Goal: Task Accomplishment & Management: Manage account settings

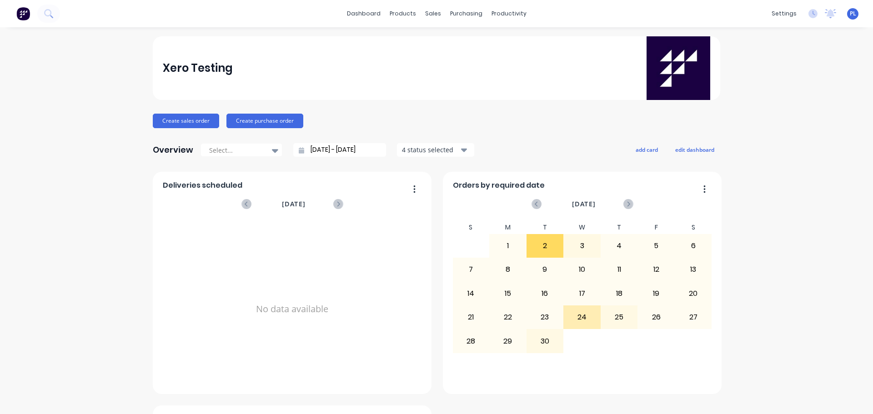
click at [412, 40] on div "Product Catalogue" at bounding box center [440, 44] width 56 height 8
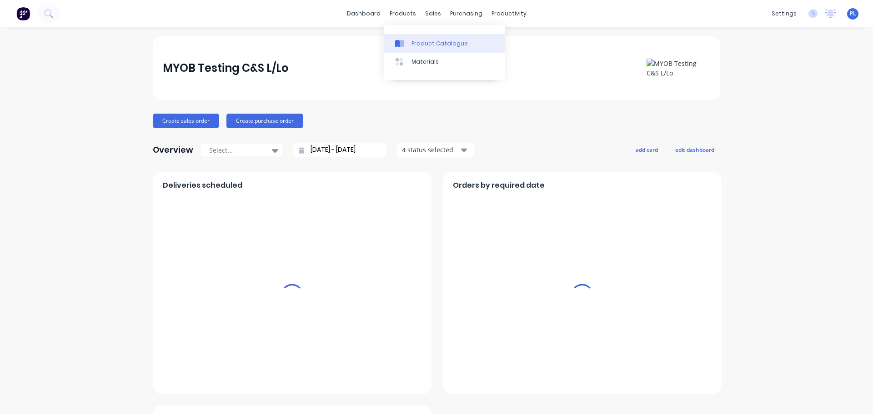
click at [415, 40] on div "Product Catalogue" at bounding box center [440, 44] width 56 height 8
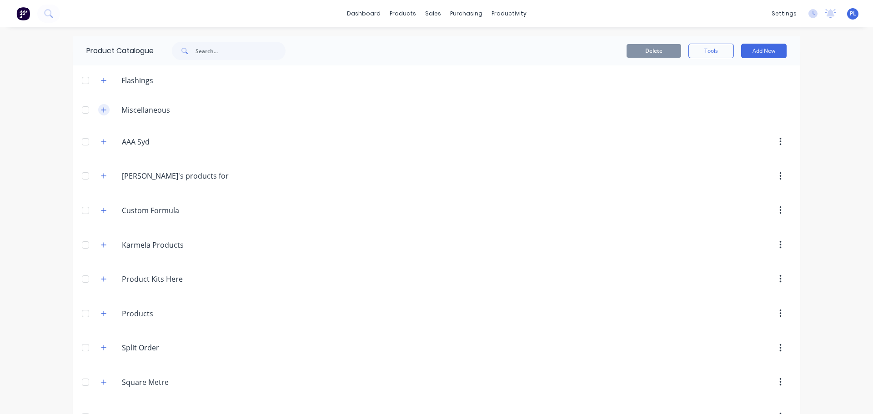
click at [99, 114] on button "button" at bounding box center [103, 109] width 11 height 11
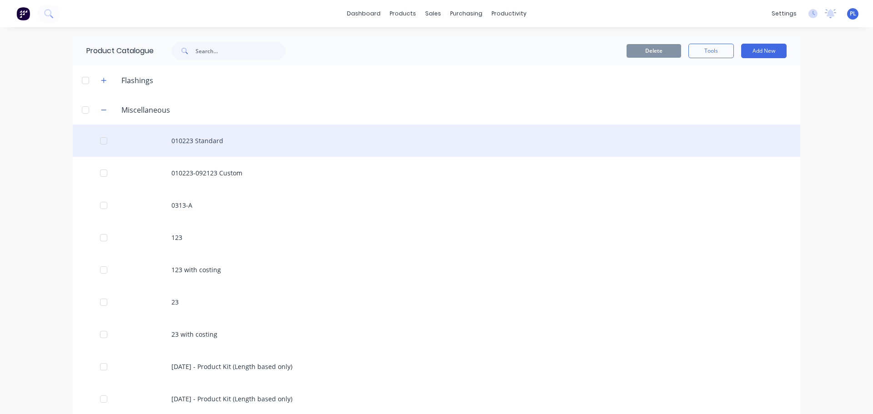
click at [195, 138] on div "010223 Standard" at bounding box center [437, 141] width 728 height 32
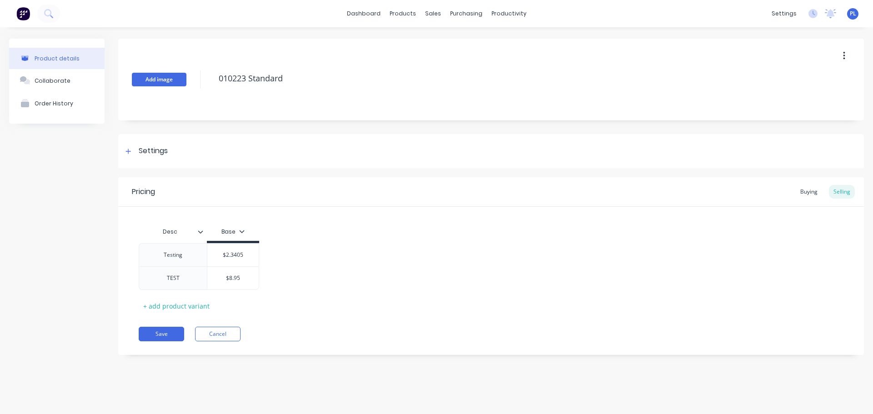
click at [176, 83] on button "Add image" at bounding box center [159, 80] width 55 height 14
click at [166, 335] on button "Save" at bounding box center [161, 334] width 45 height 15
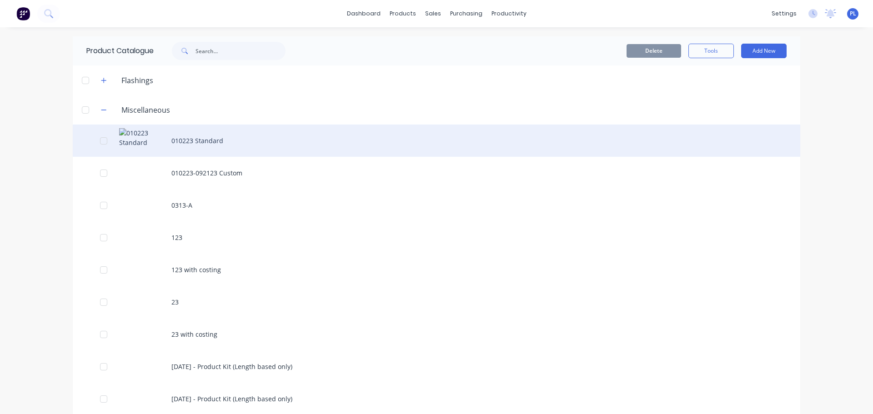
click at [196, 137] on div "010223 Standard" at bounding box center [437, 141] width 728 height 32
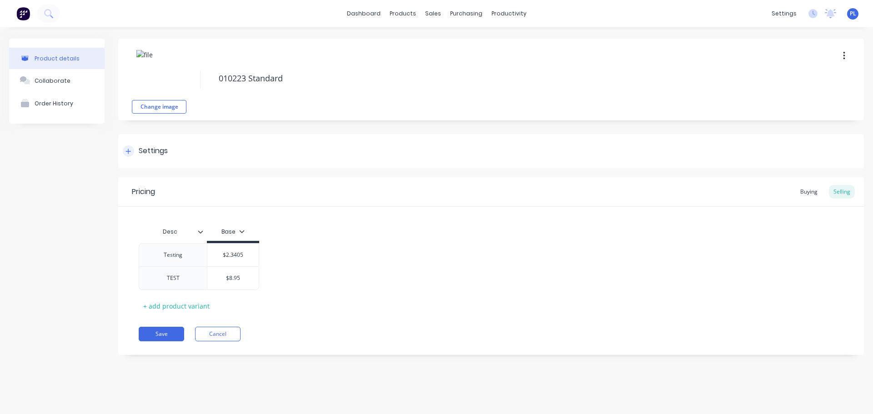
click at [132, 147] on div at bounding box center [128, 151] width 11 height 11
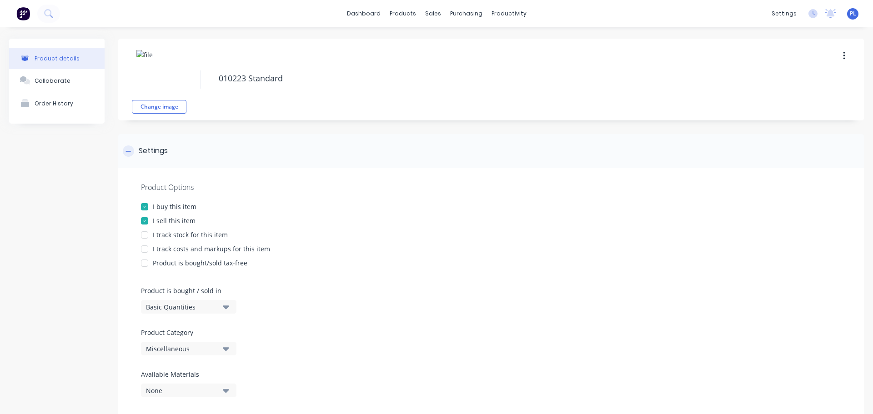
drag, startPoint x: 125, startPoint y: 147, endPoint x: 140, endPoint y: 140, distance: 17.1
click at [125, 147] on div at bounding box center [128, 151] width 11 height 11
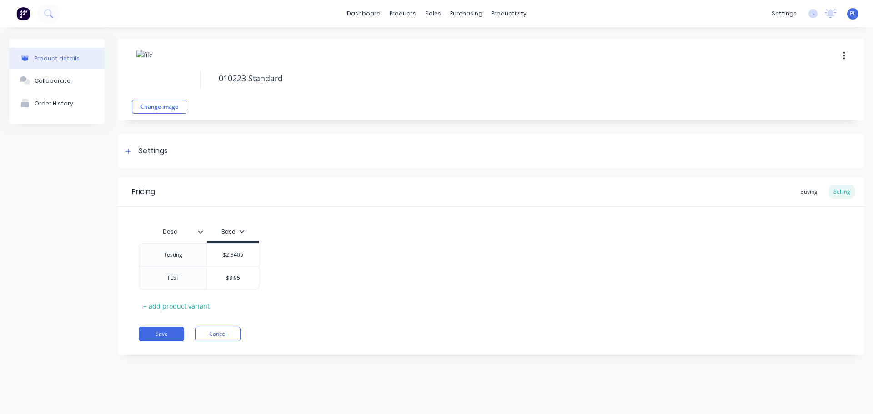
click at [170, 71] on img at bounding box center [158, 72] width 45 height 45
click at [167, 72] on img at bounding box center [158, 72] width 45 height 45
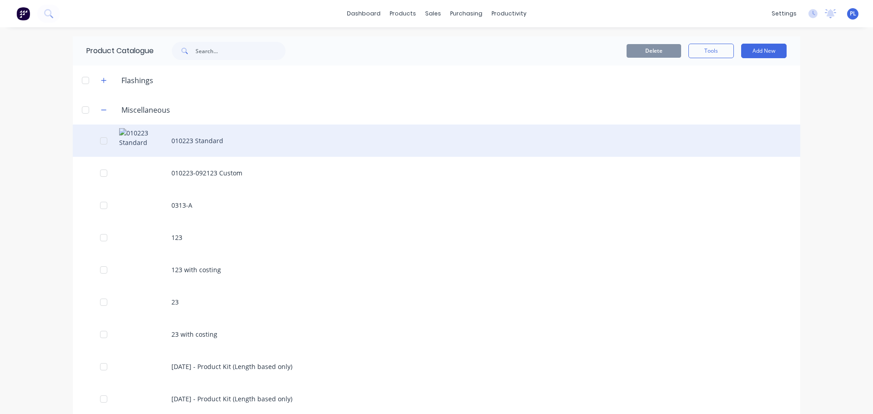
click at [195, 140] on div "010223 Standard" at bounding box center [437, 141] width 728 height 32
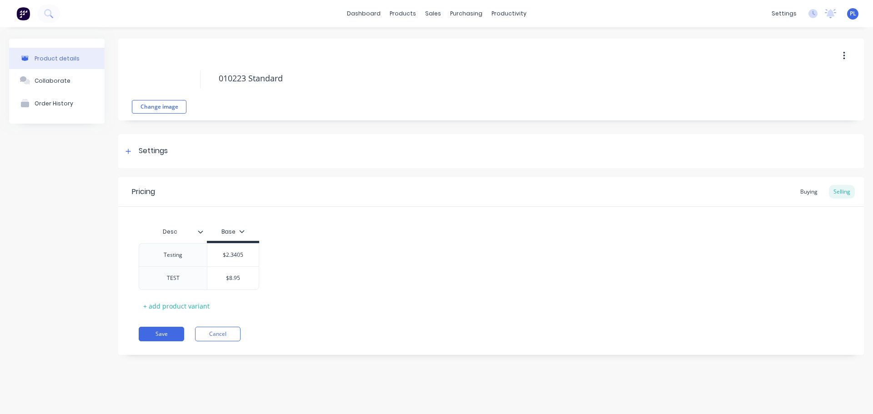
type textarea "x"
drag, startPoint x: 79, startPoint y: 231, endPoint x: 82, endPoint y: 238, distance: 7.5
click at [79, 233] on div "Product details Collaborate Order History" at bounding box center [57, 204] width 96 height 330
click at [142, 142] on div "Settings" at bounding box center [491, 151] width 746 height 34
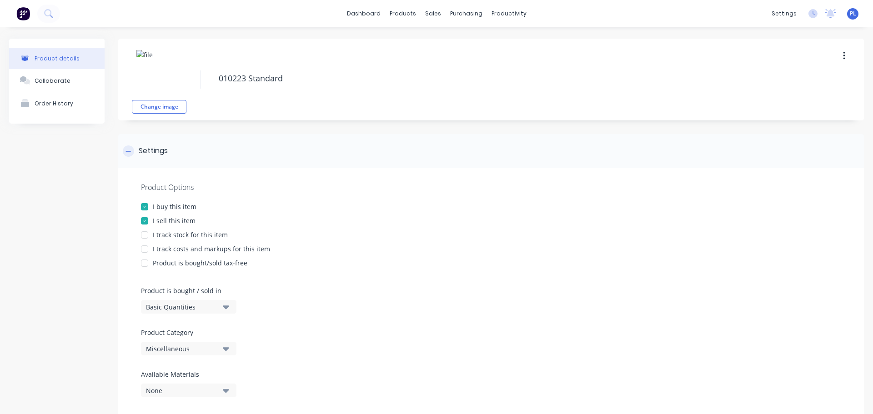
click at [133, 156] on div "Settings" at bounding box center [145, 151] width 45 height 11
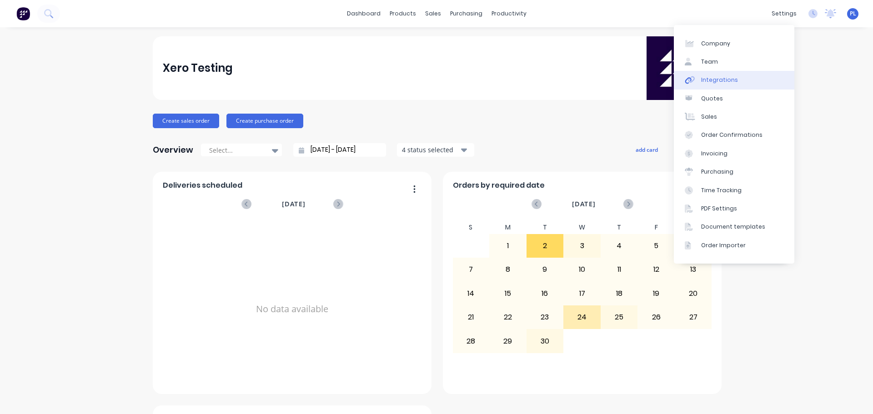
click at [744, 85] on link "Integrations" at bounding box center [734, 80] width 121 height 18
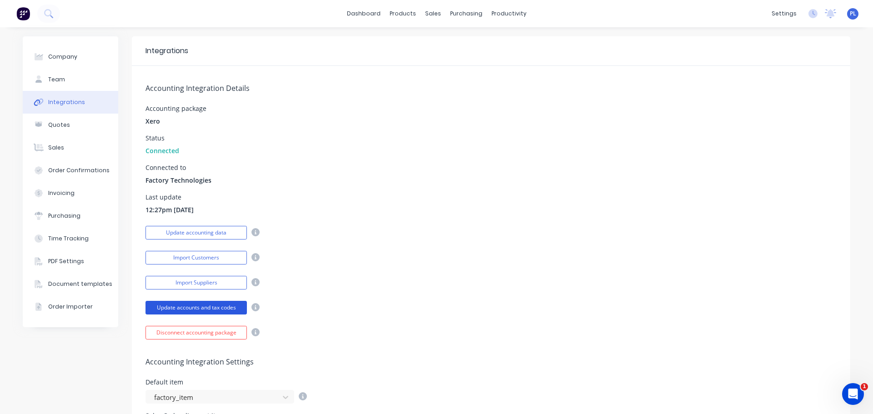
click at [220, 310] on button "Update accounts and tax codes" at bounding box center [196, 308] width 101 height 14
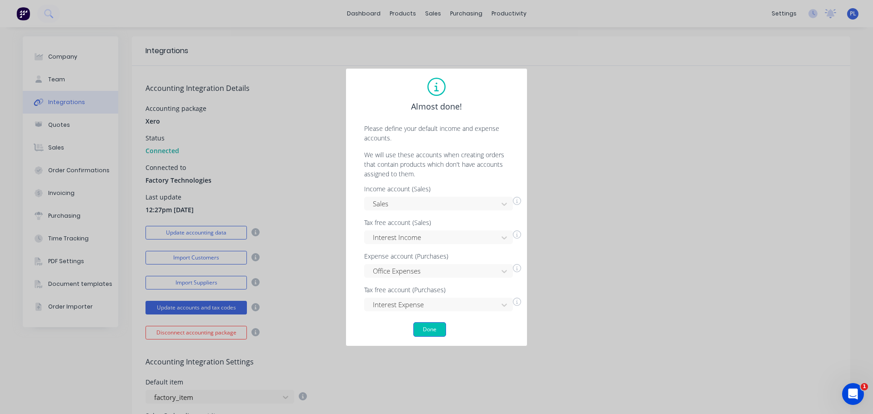
click at [426, 324] on button "Done" at bounding box center [429, 329] width 33 height 15
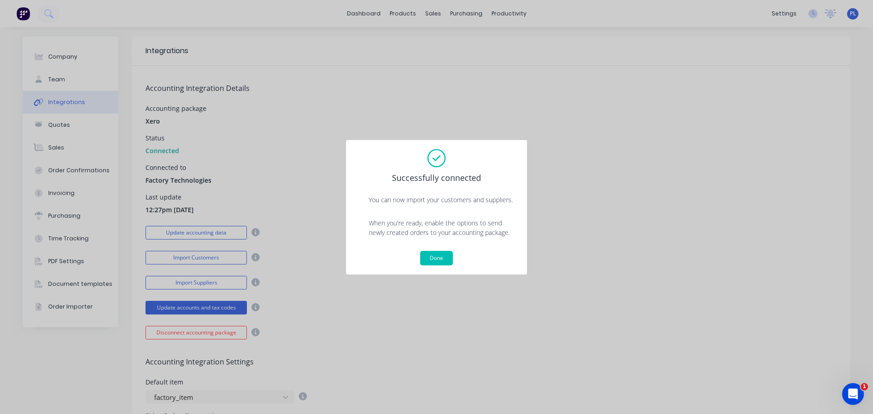
click at [422, 269] on div "Successfully connected You can now import your customers and suppliers. When yo…" at bounding box center [437, 208] width 182 height 136
click at [432, 257] on button "Done" at bounding box center [436, 258] width 33 height 15
